Goal: Task Accomplishment & Management: Use online tool/utility

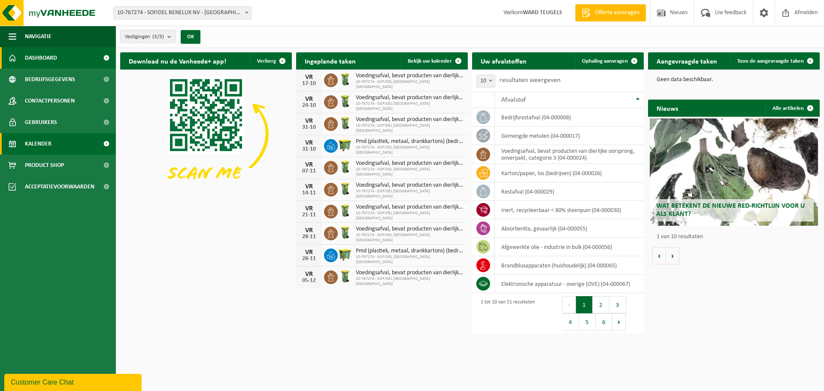
click at [39, 140] on span "Kalender" at bounding box center [38, 143] width 27 height 21
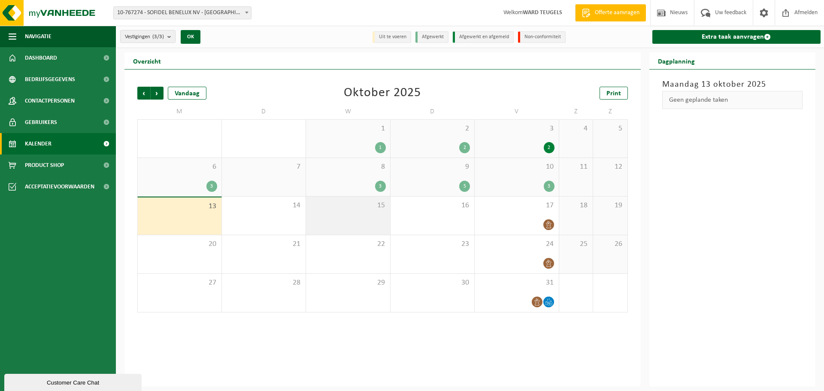
click at [347, 205] on span "15" at bounding box center [348, 205] width 76 height 9
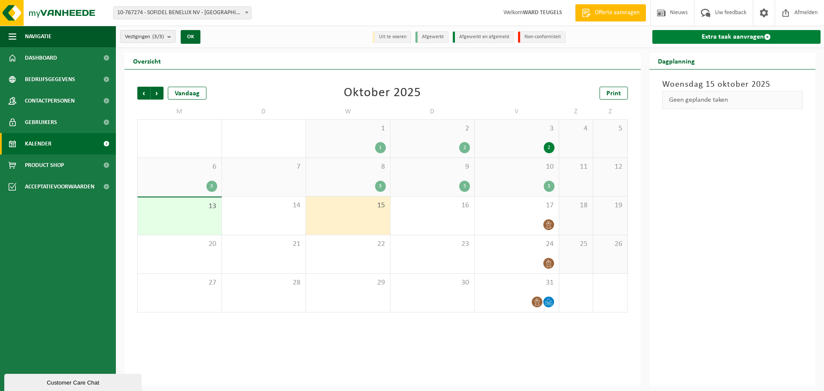
click at [679, 36] on link "Extra taak aanvragen" at bounding box center [736, 37] width 169 height 14
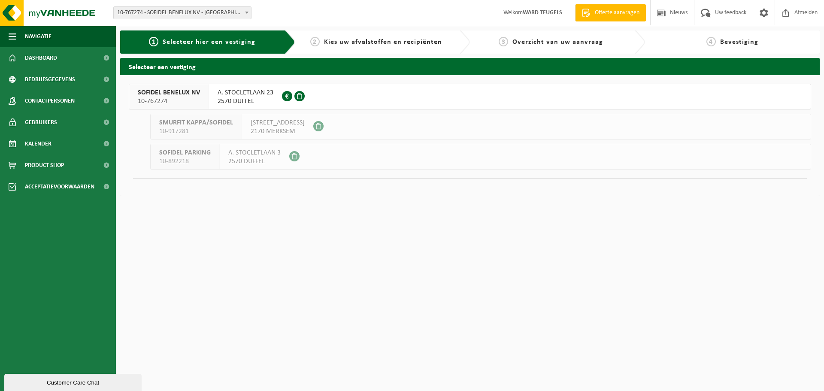
click at [179, 95] on span "SOFIDEL BENELUX NV" at bounding box center [169, 92] width 62 height 9
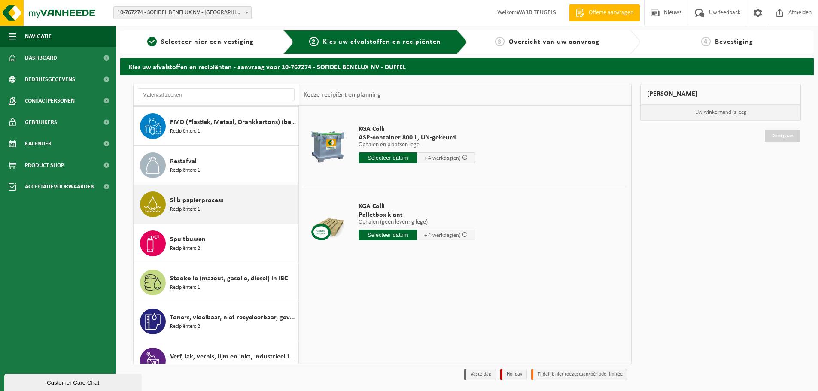
click at [179, 207] on span "Recipiënten: 1" at bounding box center [185, 210] width 30 height 8
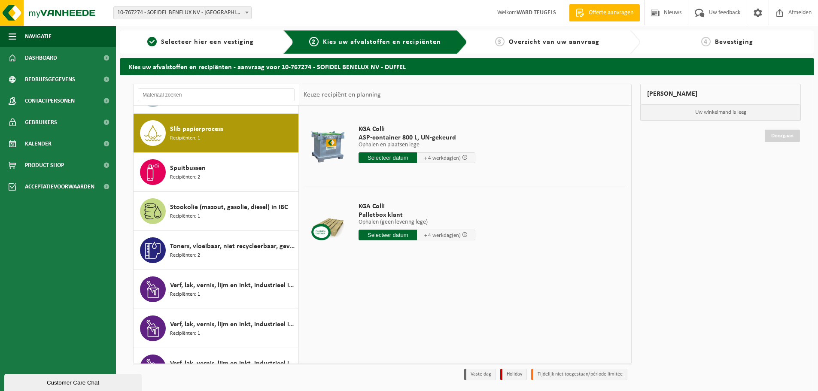
scroll to position [1367, 0]
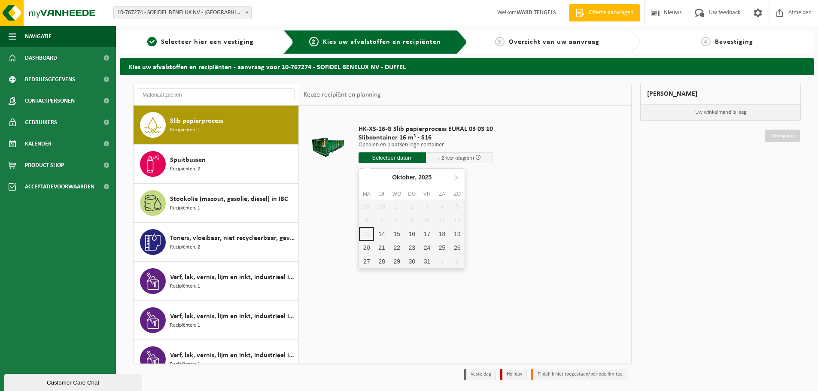
click at [386, 158] on input "text" at bounding box center [391, 157] width 67 height 11
click at [394, 231] on div "15" at bounding box center [396, 234] width 15 height 14
type input "Van 2025-10-15"
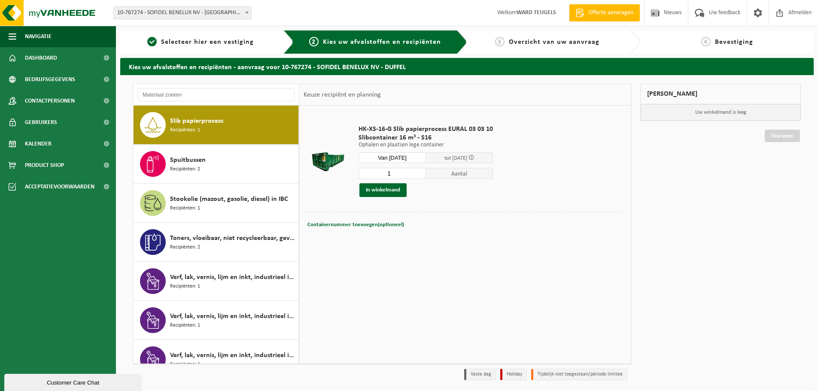
drag, startPoint x: 389, startPoint y: 173, endPoint x: 350, endPoint y: 172, distance: 38.6
click at [350, 173] on tr "HK-XS-16-G Slib papierprocess EURAL 03 03 10 Slibcontainer 16 m³ - S16 Ophalen …" at bounding box center [464, 161] width 323 height 102
type input "2"
click at [383, 191] on button "In winkelmand" at bounding box center [382, 190] width 47 height 14
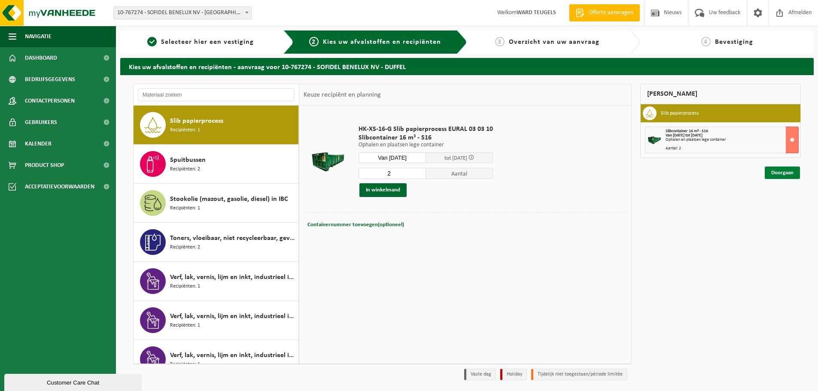
click at [783, 176] on link "Doorgaan" at bounding box center [782, 173] width 35 height 12
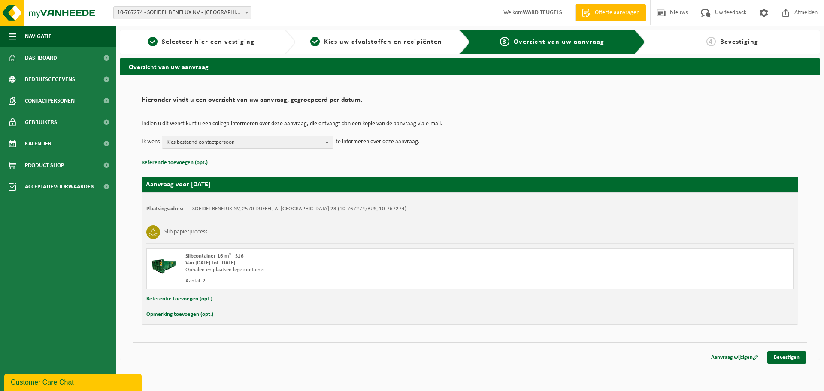
click at [182, 312] on button "Opmerking toevoegen (opt.)" at bounding box center [179, 314] width 67 height 11
click at [205, 309] on input "text" at bounding box center [486, 315] width 597 height 13
type input "Graag eerste werk aub"
click at [783, 358] on link "Bevestigen" at bounding box center [787, 359] width 39 height 12
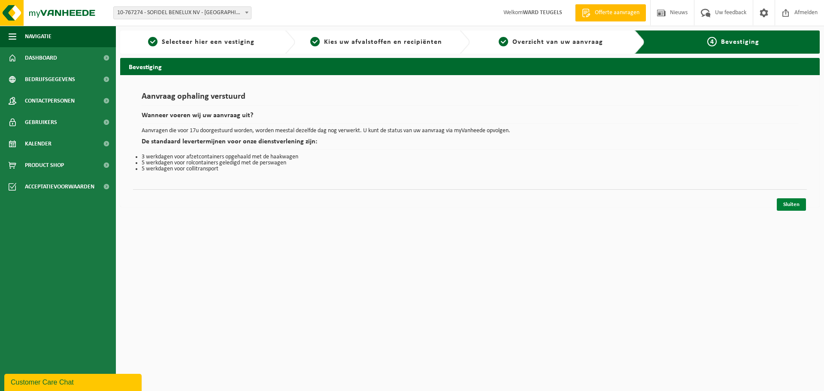
click at [792, 206] on link "Sluiten" at bounding box center [791, 204] width 29 height 12
